Goal: Information Seeking & Learning: Learn about a topic

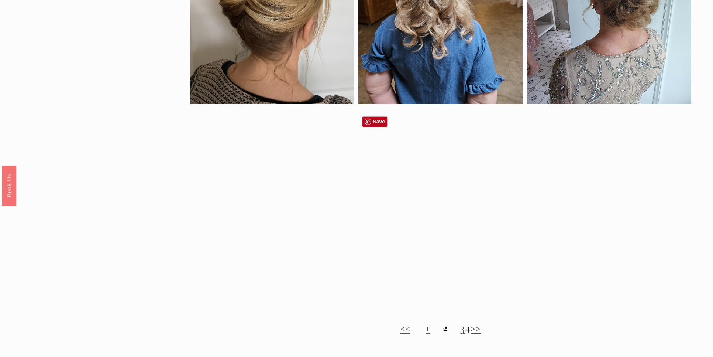
scroll to position [697, 0]
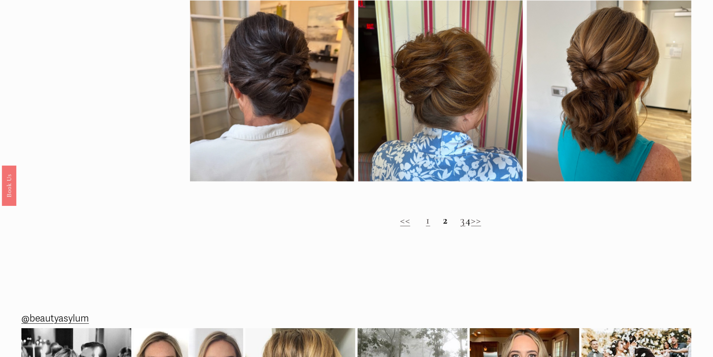
click at [461, 227] on link "3" at bounding box center [463, 220] width 5 height 14
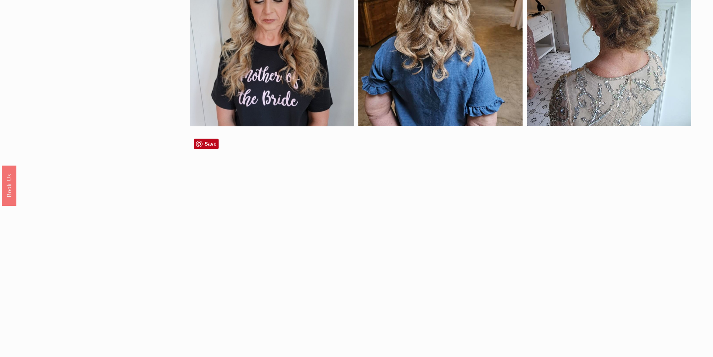
scroll to position [656, 0]
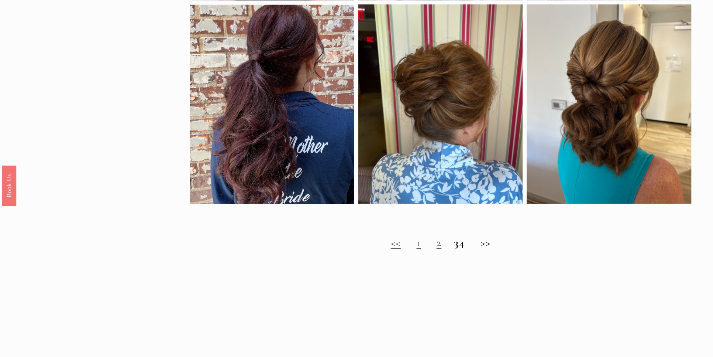
click at [467, 249] on h2 "<< 1 2 3 4 >>" at bounding box center [441, 242] width 502 height 13
click at [468, 249] on h2 "<< 1 2 3 4 >>" at bounding box center [441, 242] width 502 height 13
click at [469, 249] on h2 "<< 1 2 3 4 >>" at bounding box center [441, 242] width 502 height 13
click at [492, 249] on h2 "<< 1 2 3 4 >>" at bounding box center [441, 242] width 502 height 13
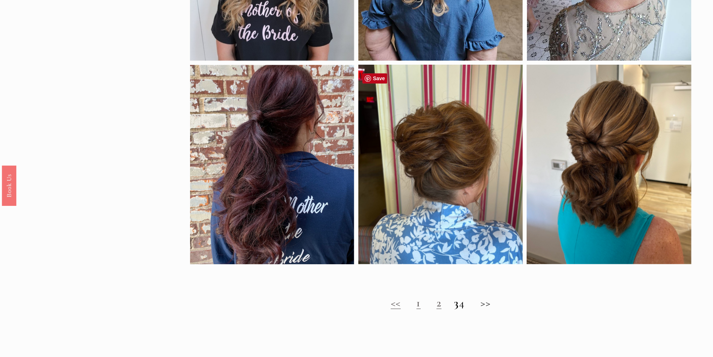
scroll to position [697, 0]
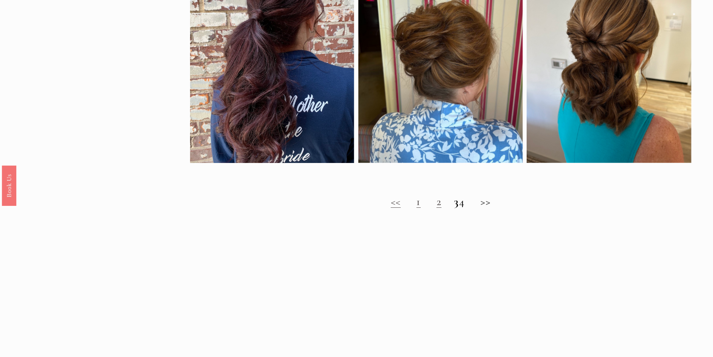
click at [455, 208] on strong "3" at bounding box center [457, 202] width 5 height 14
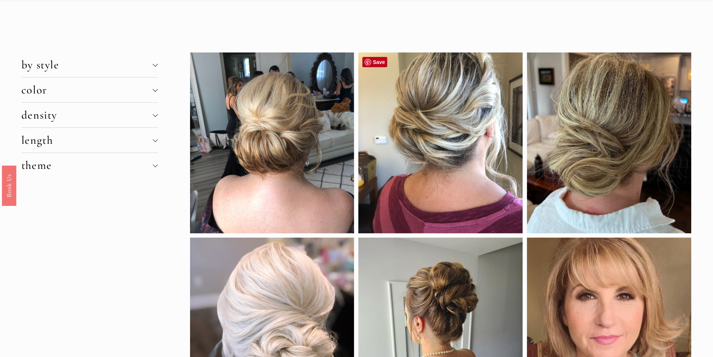
scroll to position [0, 0]
